Goal: Task Accomplishment & Management: Use online tool/utility

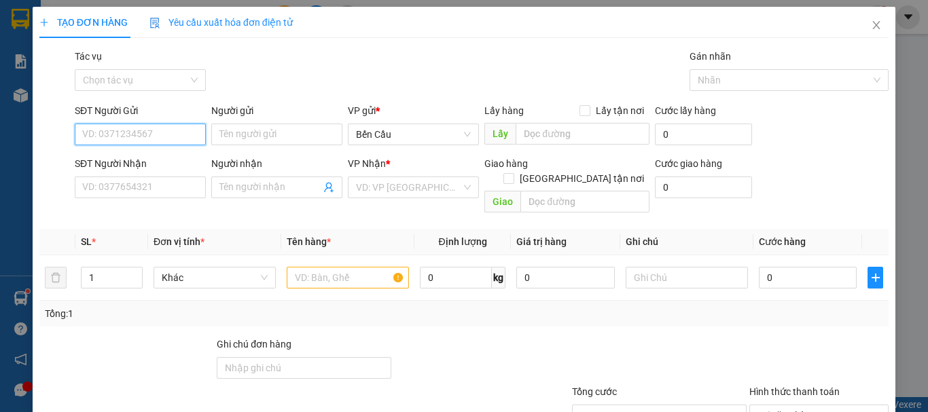
click at [147, 135] on input "SĐT Người Gửi" at bounding box center [140, 135] width 131 height 22
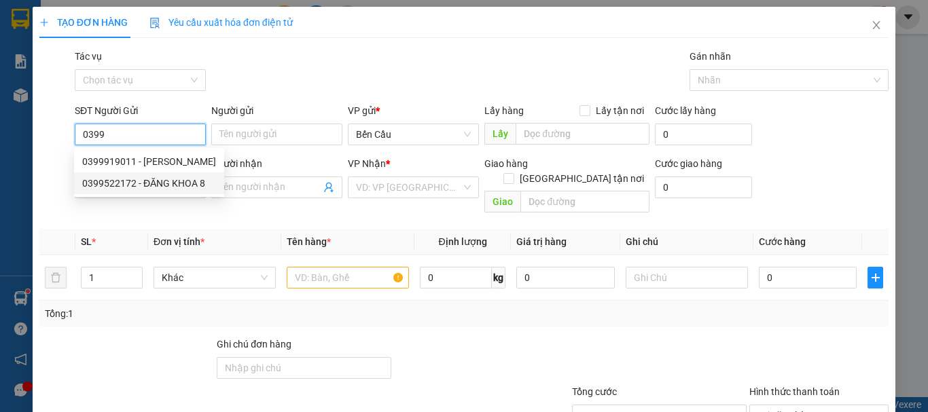
click at [126, 181] on div "0399522172 - ĐĂNG KHOA 8" at bounding box center [149, 183] width 134 height 15
type input "0399522172"
type input "ĐĂNG KHOA 8"
type input "0707197001"
type input "labo ANZ"
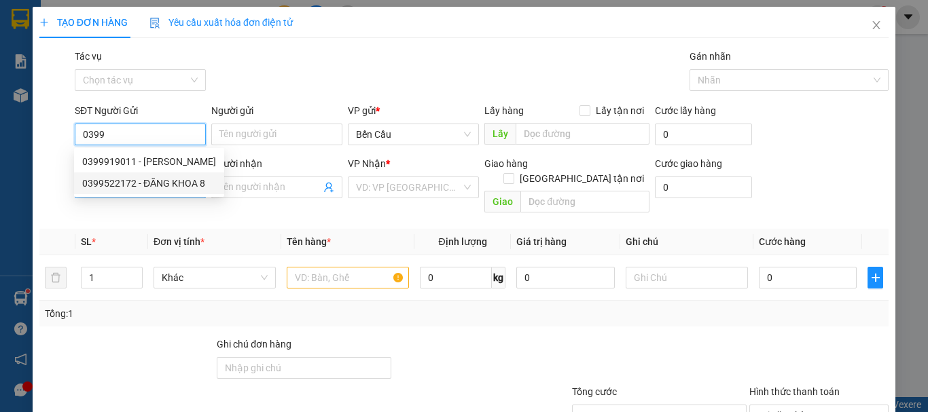
type input "Kdb"
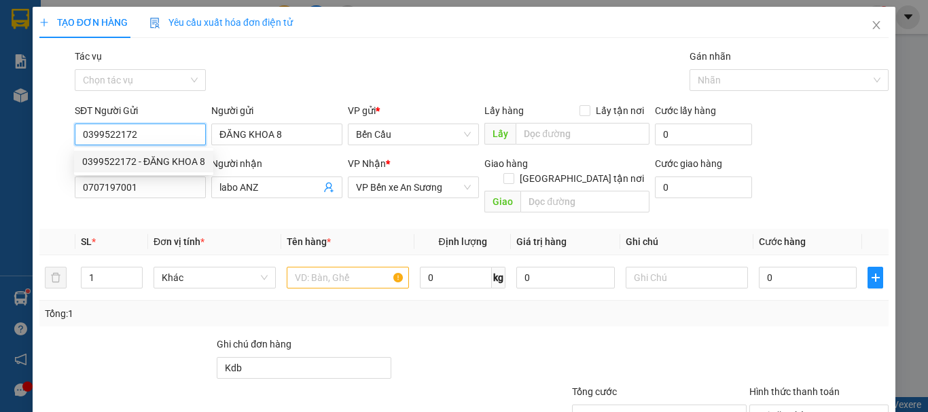
type input "30.000"
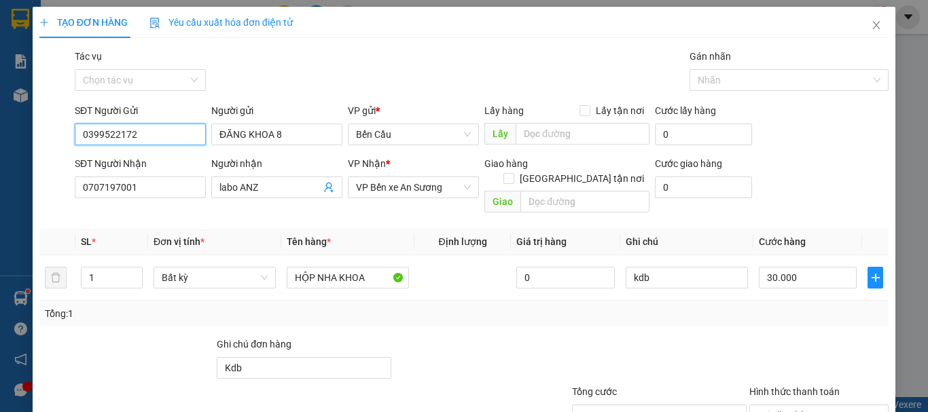
scroll to position [90, 0]
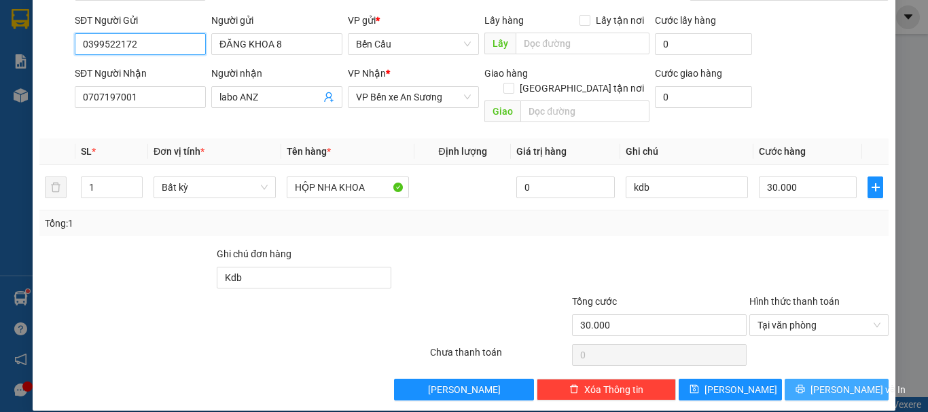
type input "0399522172"
click at [825, 382] on span "[PERSON_NAME] và In" at bounding box center [858, 389] width 95 height 15
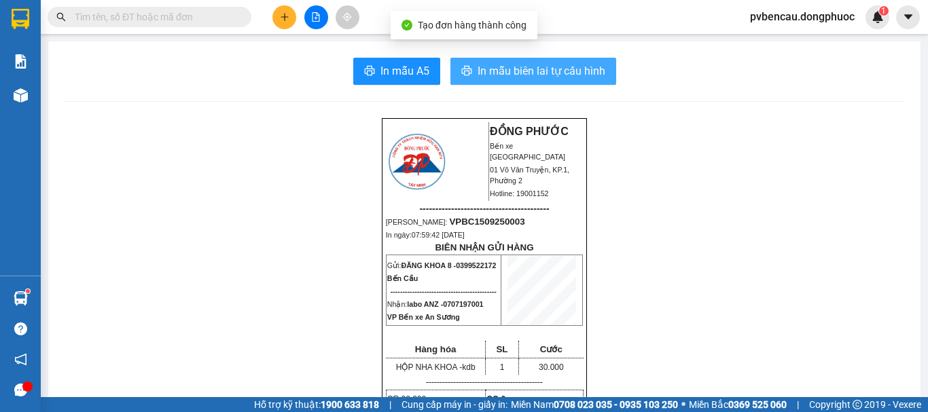
click at [528, 78] on span "In mẫu biên lai tự cấu hình" at bounding box center [542, 71] width 128 height 17
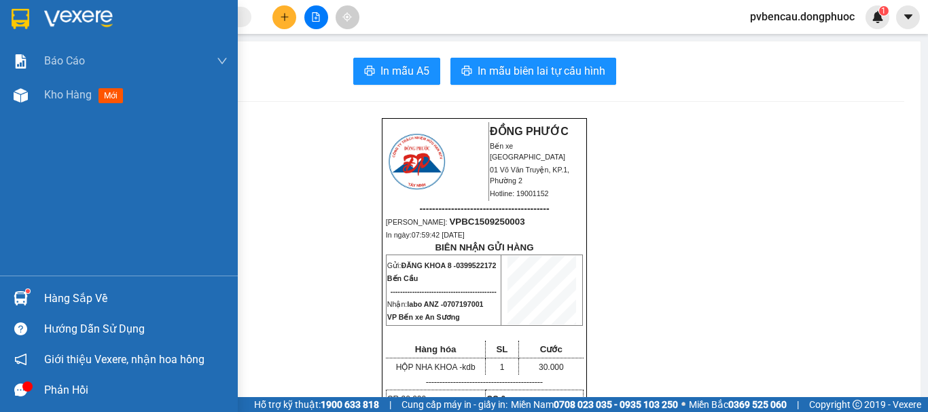
click at [63, 301] on div "Hàng sắp về" at bounding box center [135, 299] width 183 height 20
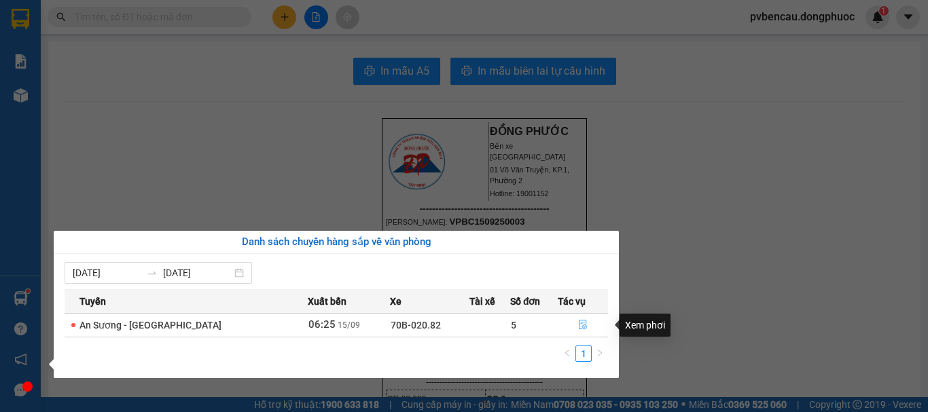
click at [582, 321] on icon "file-done" at bounding box center [583, 325] width 10 height 10
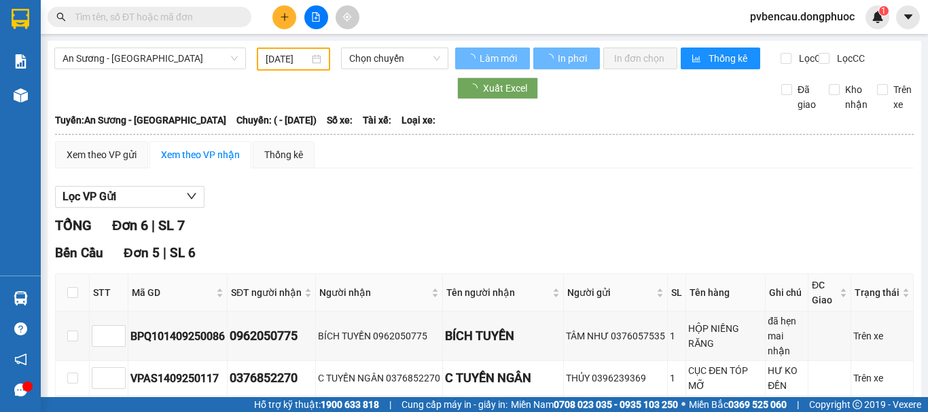
type input "[DATE]"
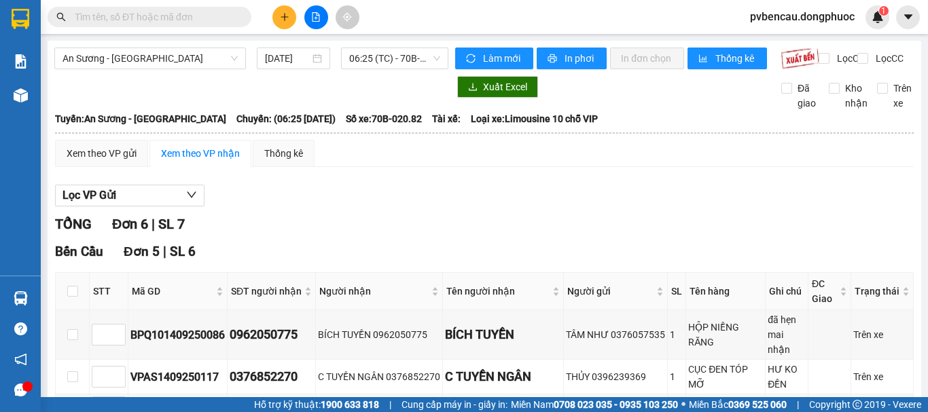
scroll to position [204, 0]
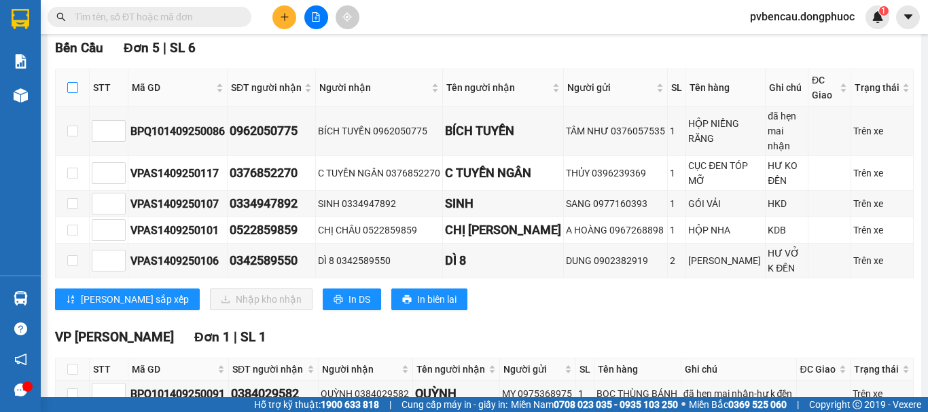
click at [75, 93] on input "checkbox" at bounding box center [72, 87] width 11 height 11
checkbox input "true"
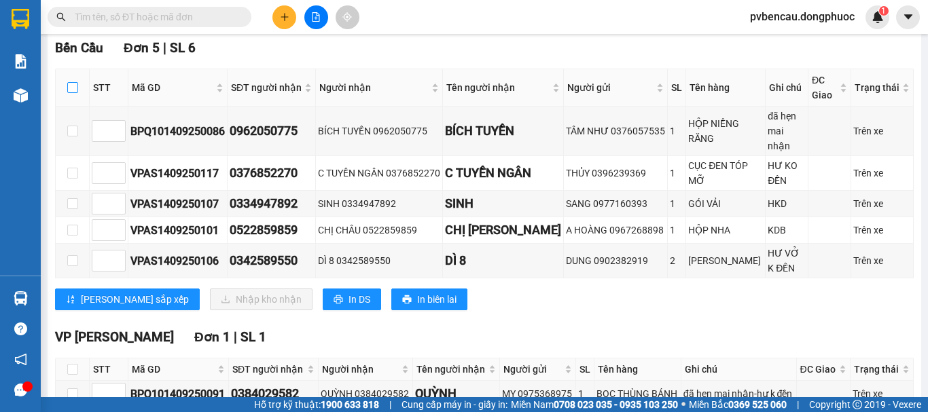
checkbox input "true"
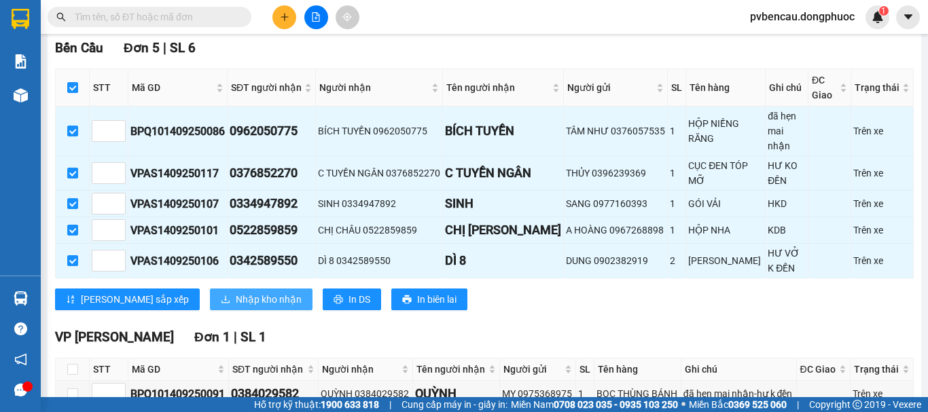
click at [236, 292] on span "Nhập kho nhận" at bounding box center [269, 299] width 66 height 15
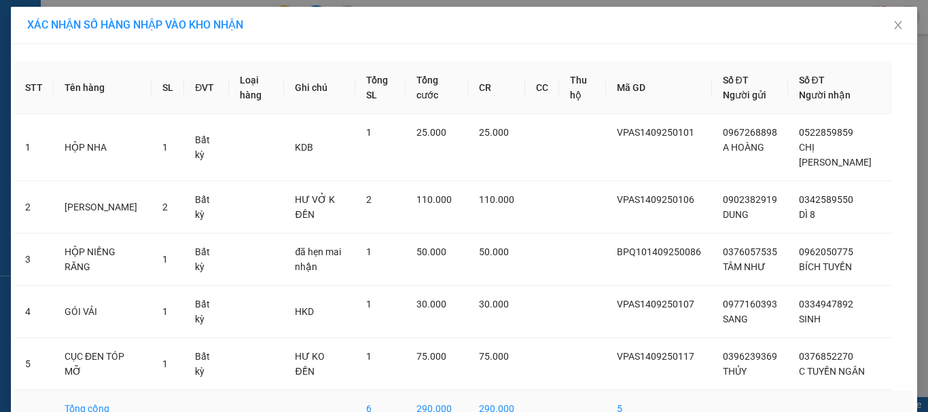
scroll to position [68, 0]
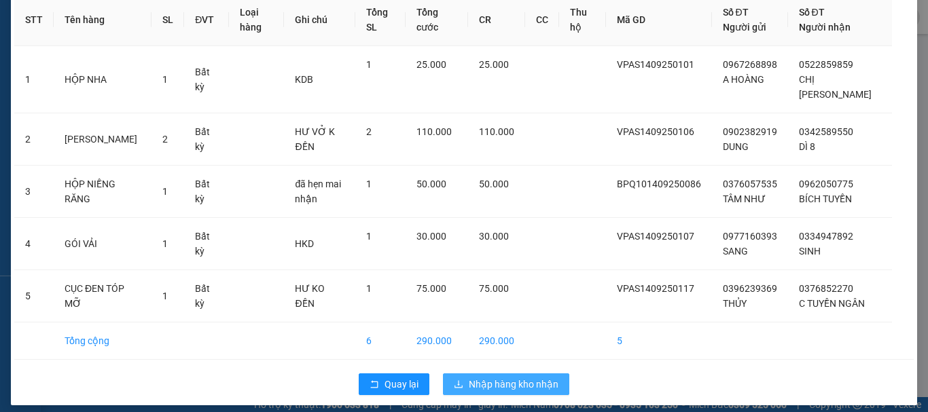
click at [505, 376] on button "Nhập hàng kho nhận" at bounding box center [506, 385] width 126 height 22
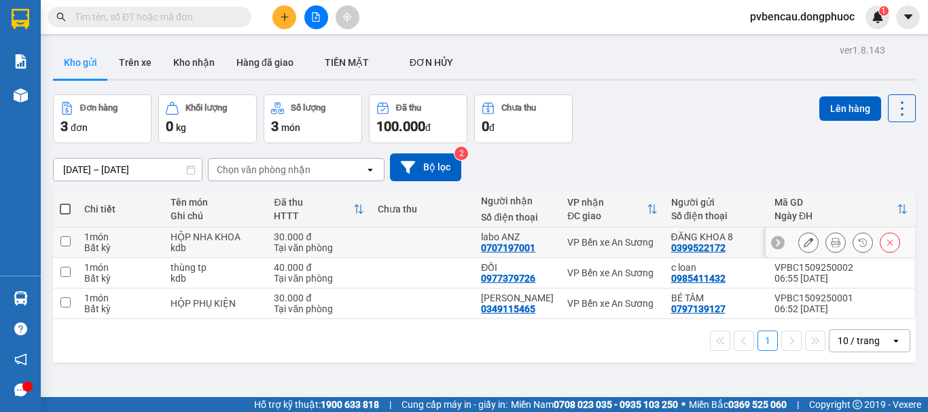
click at [177, 237] on div "HỘP NHA KHOA" at bounding box center [216, 237] width 90 height 11
checkbox input "true"
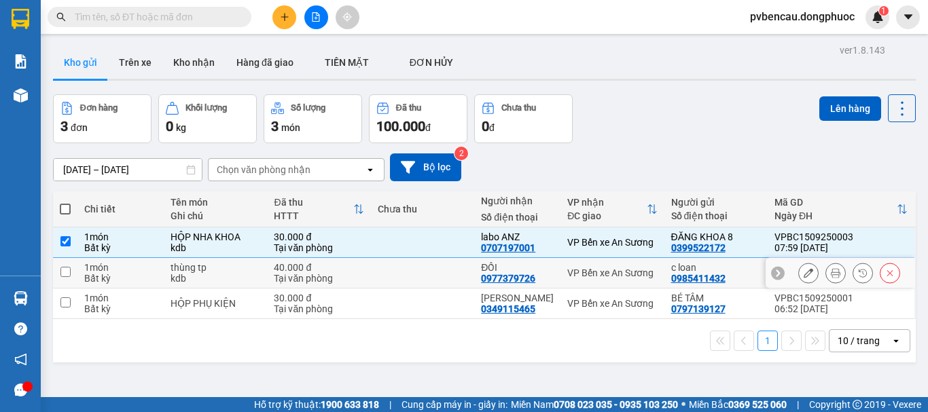
click at [199, 270] on div "thùng tp" at bounding box center [216, 267] width 90 height 11
checkbox input "true"
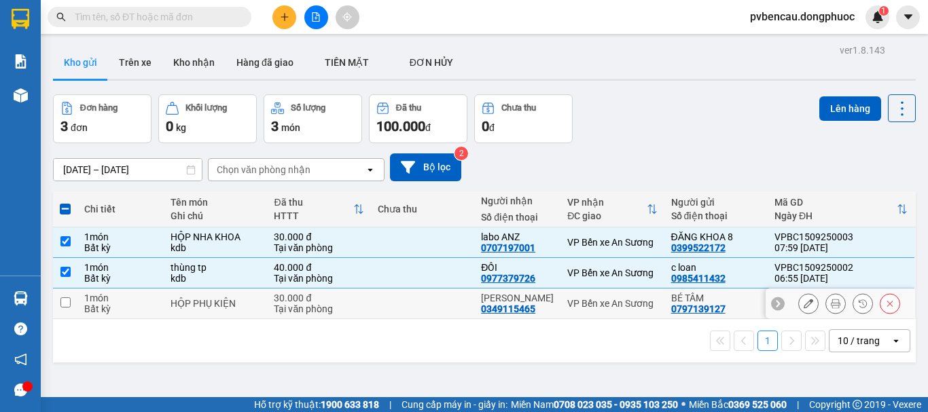
click at [194, 293] on td "HỘP PHỤ KIỆN" at bounding box center [215, 304] width 103 height 31
checkbox input "true"
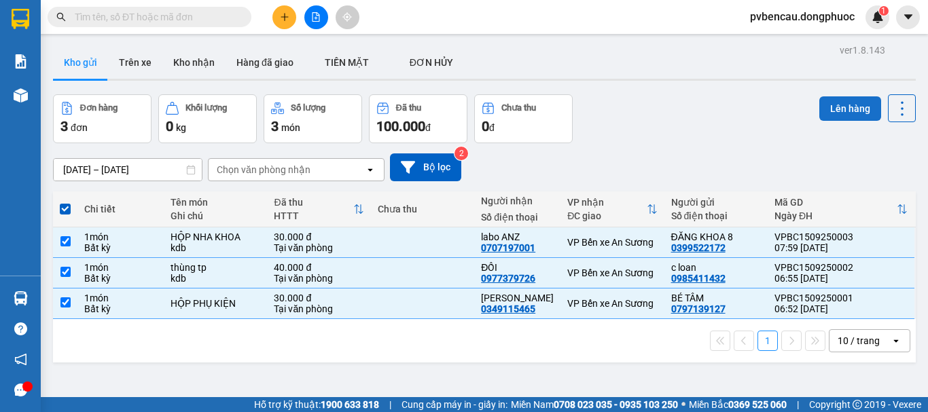
click at [840, 108] on button "Lên hàng" at bounding box center [850, 108] width 62 height 24
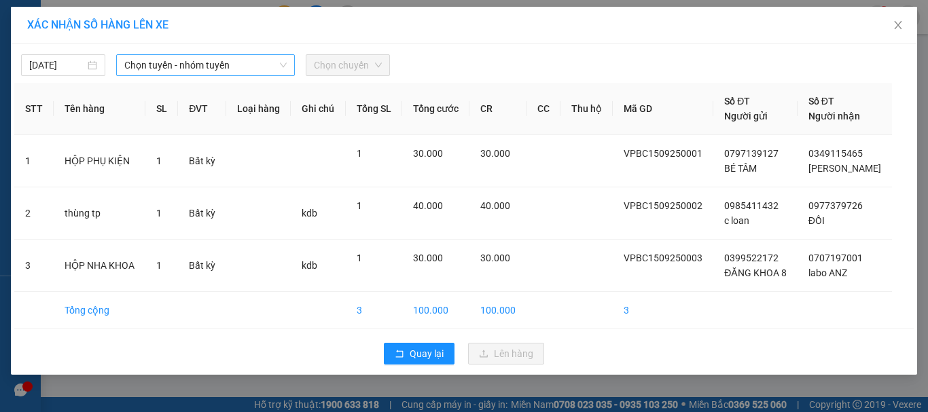
click at [174, 75] on div "Chọn tuyến - nhóm tuyến" at bounding box center [205, 65] width 179 height 22
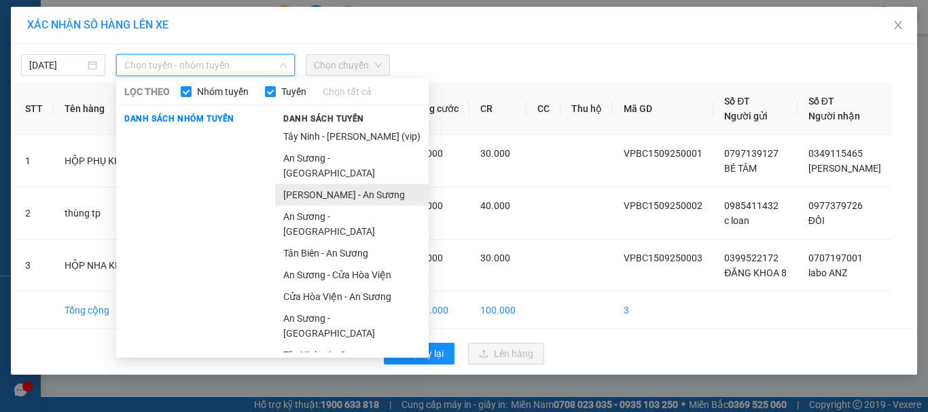
click at [336, 184] on li "[PERSON_NAME] - An Sương" at bounding box center [352, 195] width 154 height 22
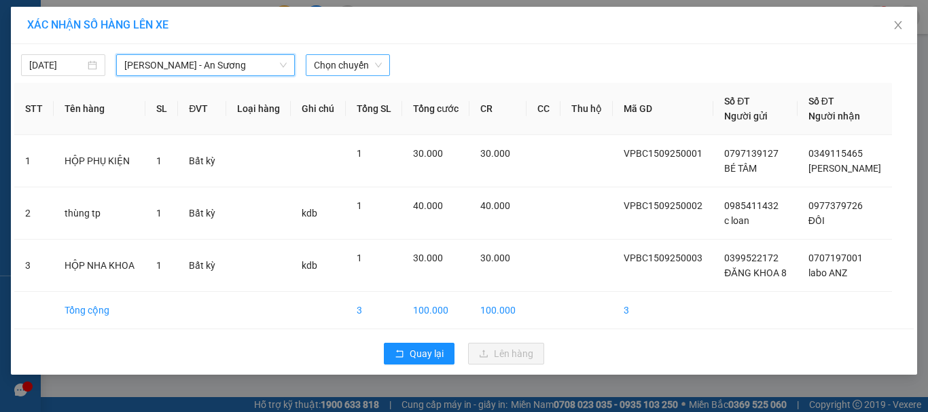
click at [375, 66] on span "Chọn chuyến" at bounding box center [348, 65] width 68 height 20
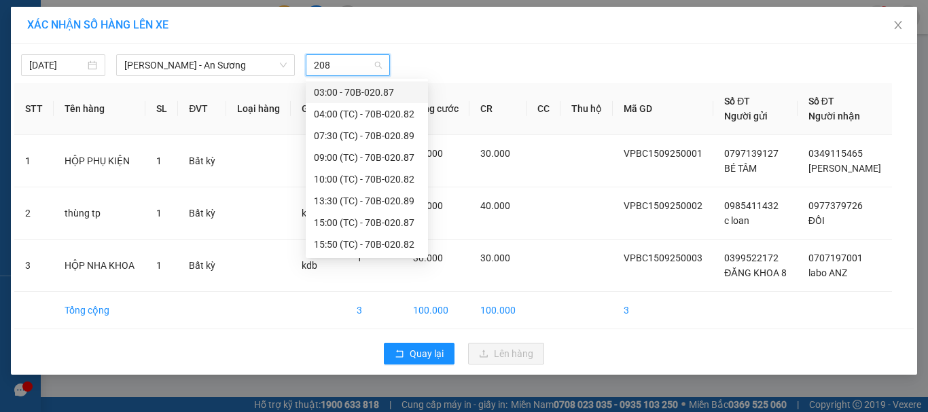
type input "2089"
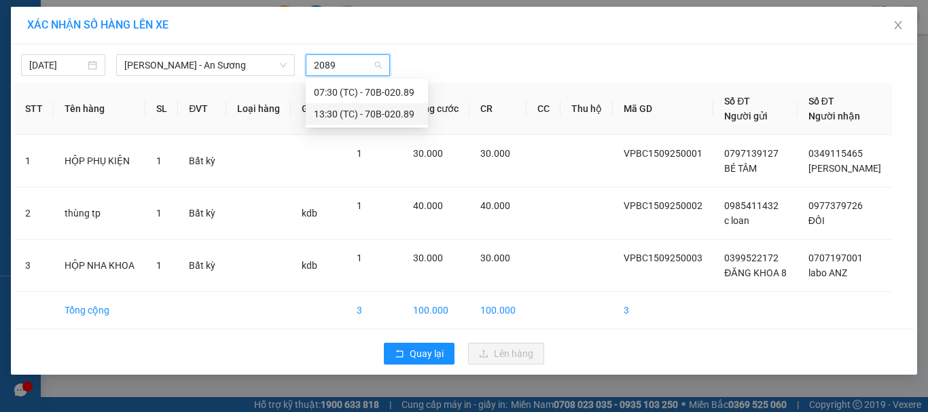
click at [383, 114] on div "13:30 (TC) - 70B-020.89" at bounding box center [367, 114] width 106 height 15
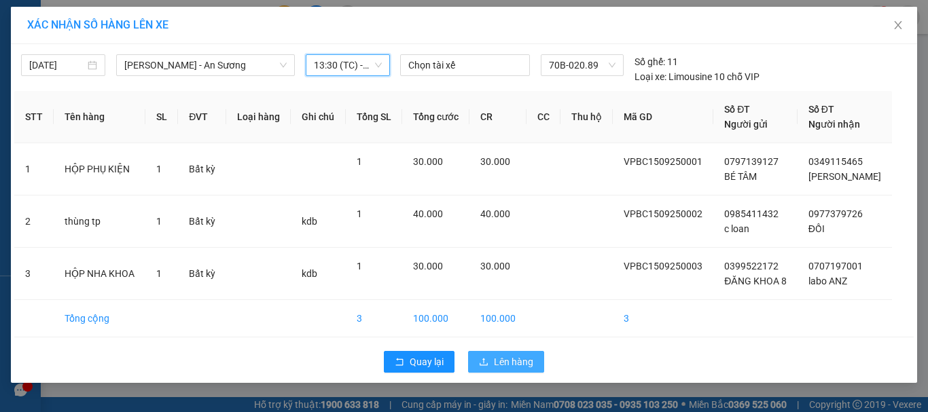
click at [510, 372] on button "Lên hàng" at bounding box center [506, 362] width 76 height 22
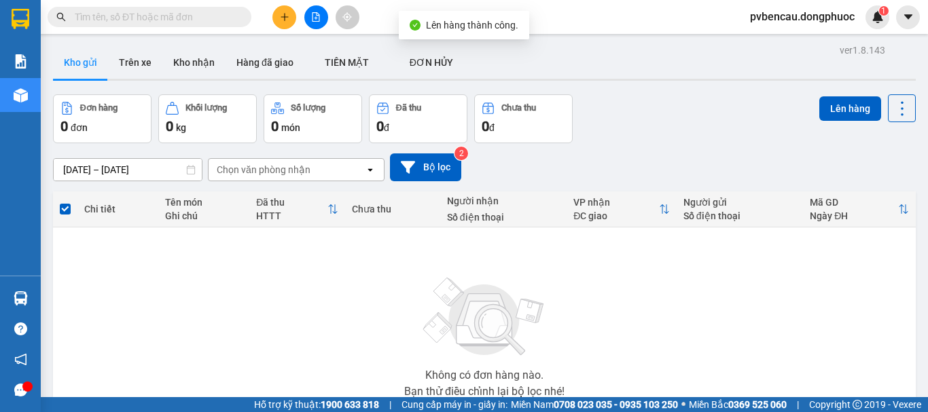
drag, startPoint x: 42, startPoint y: 304, endPoint x: 60, endPoint y: 304, distance: 17.7
click at [43, 304] on main "ver 1.8.143 Kho gửi Trên xe Kho nhận Hàng đã giao TIỀN MẶT ĐƠN HỦY Đơn hàng 0…" at bounding box center [464, 198] width 928 height 397
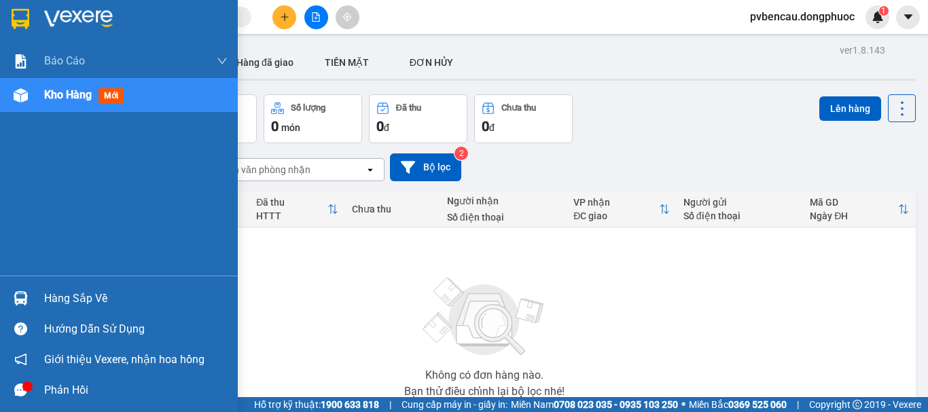
click at [40, 86] on div "Kho hàng mới" at bounding box center [119, 95] width 238 height 34
click at [57, 296] on div "Hàng sắp về" at bounding box center [135, 299] width 183 height 20
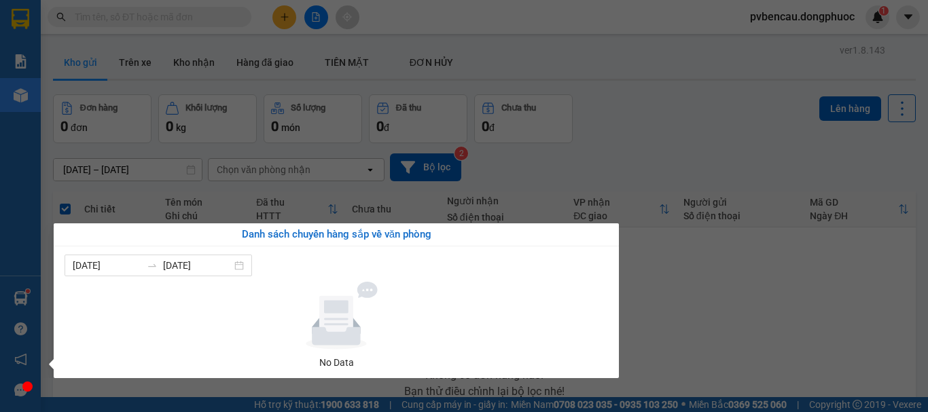
drag, startPoint x: 751, startPoint y: 332, endPoint x: 740, endPoint y: 328, distance: 11.4
click at [750, 332] on section "Kết quả tìm kiếm ( 0 ) Bộ lọc No Data pvbencau.dongphuoc 1 Báo cáo Mẫu 1: Báo c…" at bounding box center [464, 206] width 928 height 412
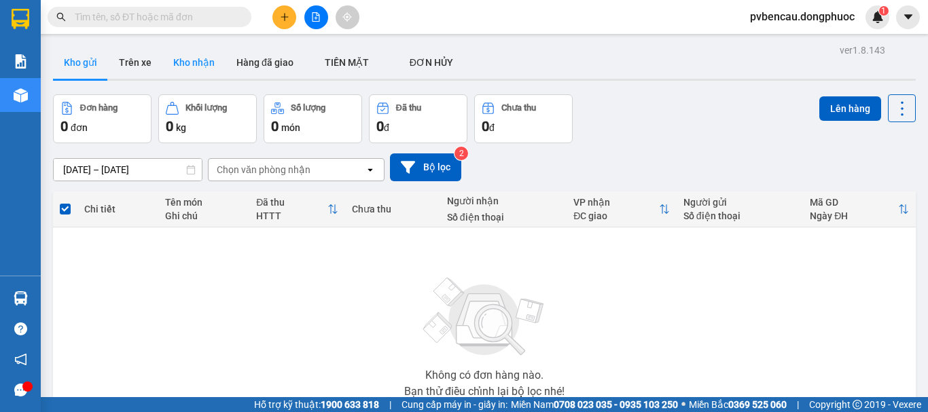
click at [187, 59] on button "Kho nhận" at bounding box center [193, 62] width 63 height 33
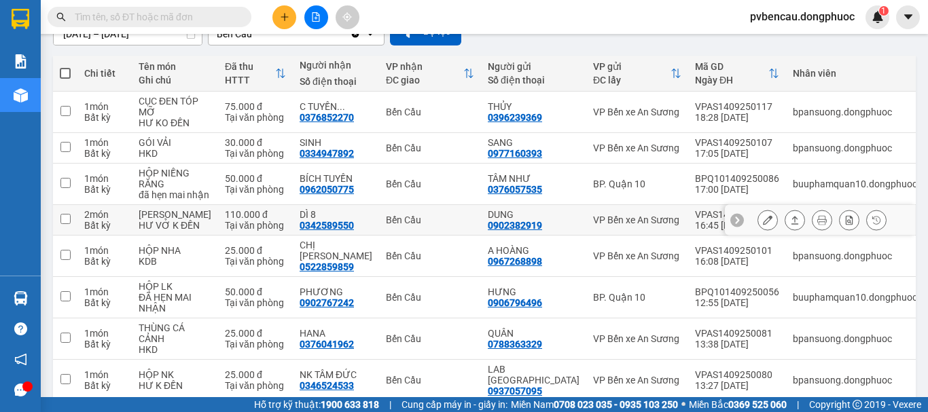
scroll to position [204, 0]
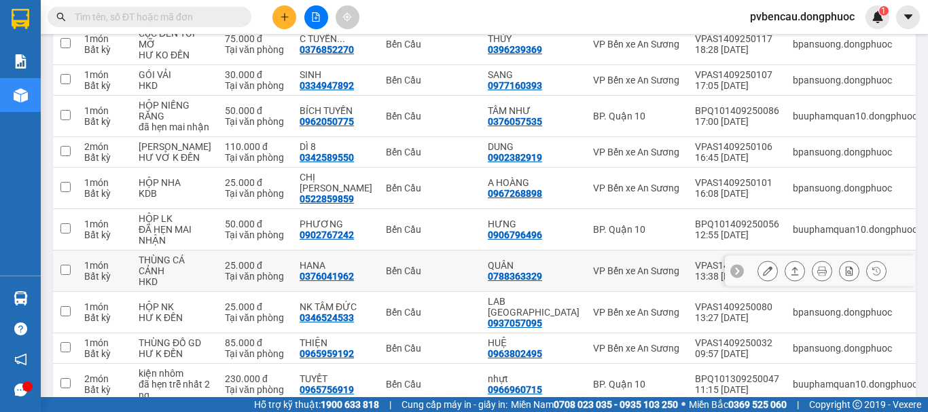
click at [225, 271] on div "25.000 đ" at bounding box center [255, 265] width 61 height 11
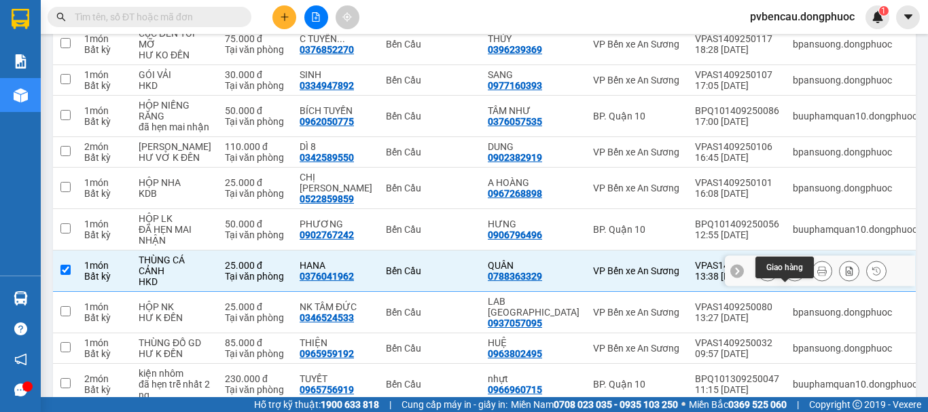
click at [790, 276] on icon at bounding box center [795, 271] width 10 height 10
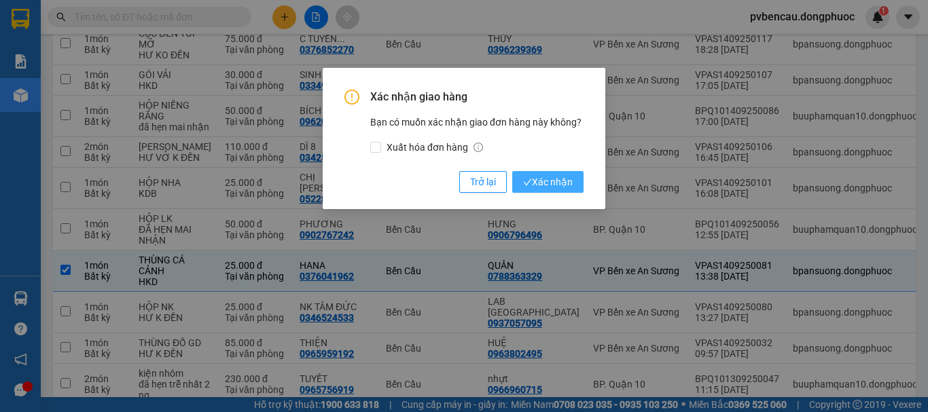
click at [542, 189] on span "Xác nhận" at bounding box center [548, 182] width 50 height 15
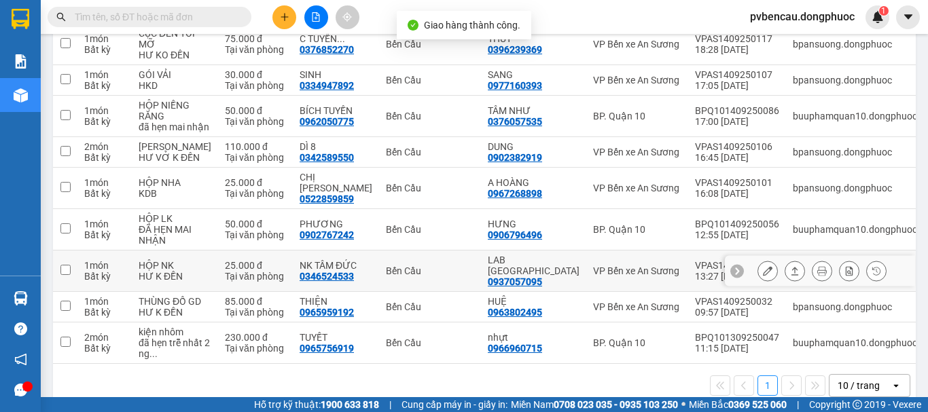
click at [225, 271] on div "25.000 đ" at bounding box center [255, 265] width 61 height 11
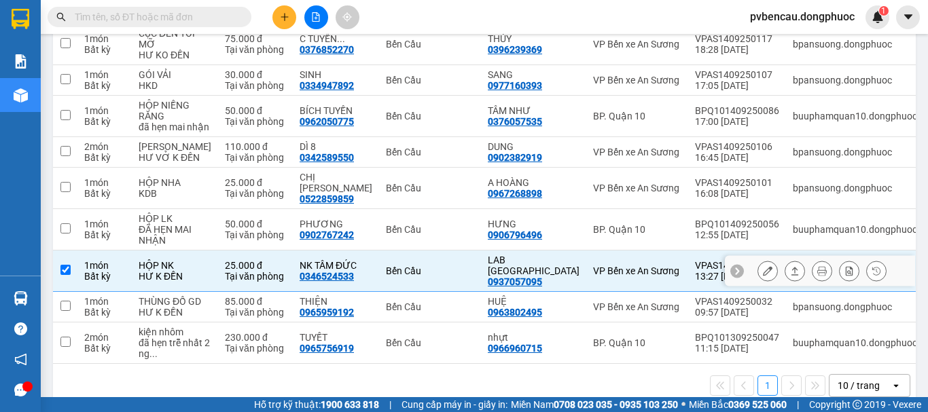
click at [225, 271] on div "25.000 đ" at bounding box center [255, 265] width 61 height 11
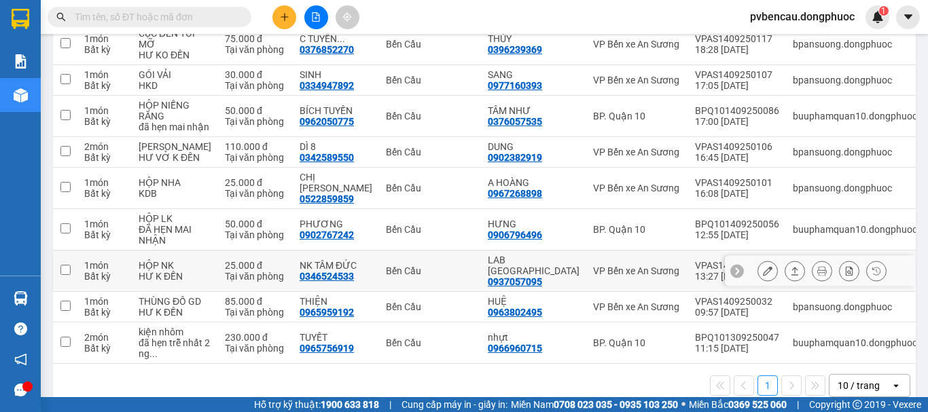
checkbox input "false"
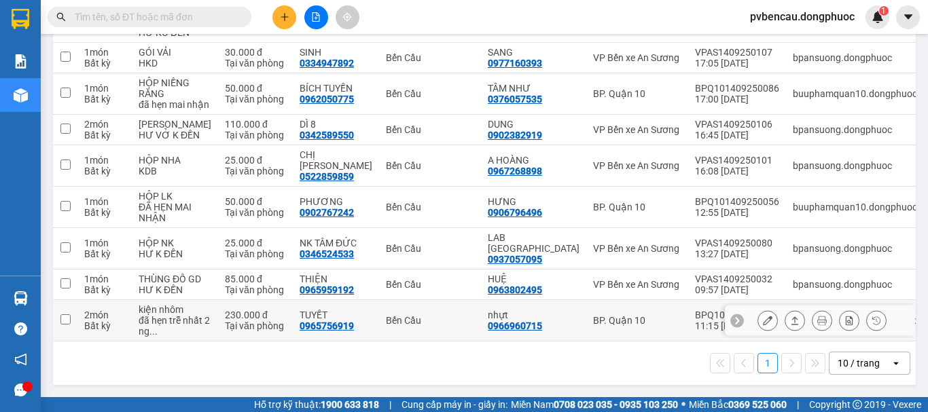
scroll to position [55, 0]
